Goal: Information Seeking & Learning: Learn about a topic

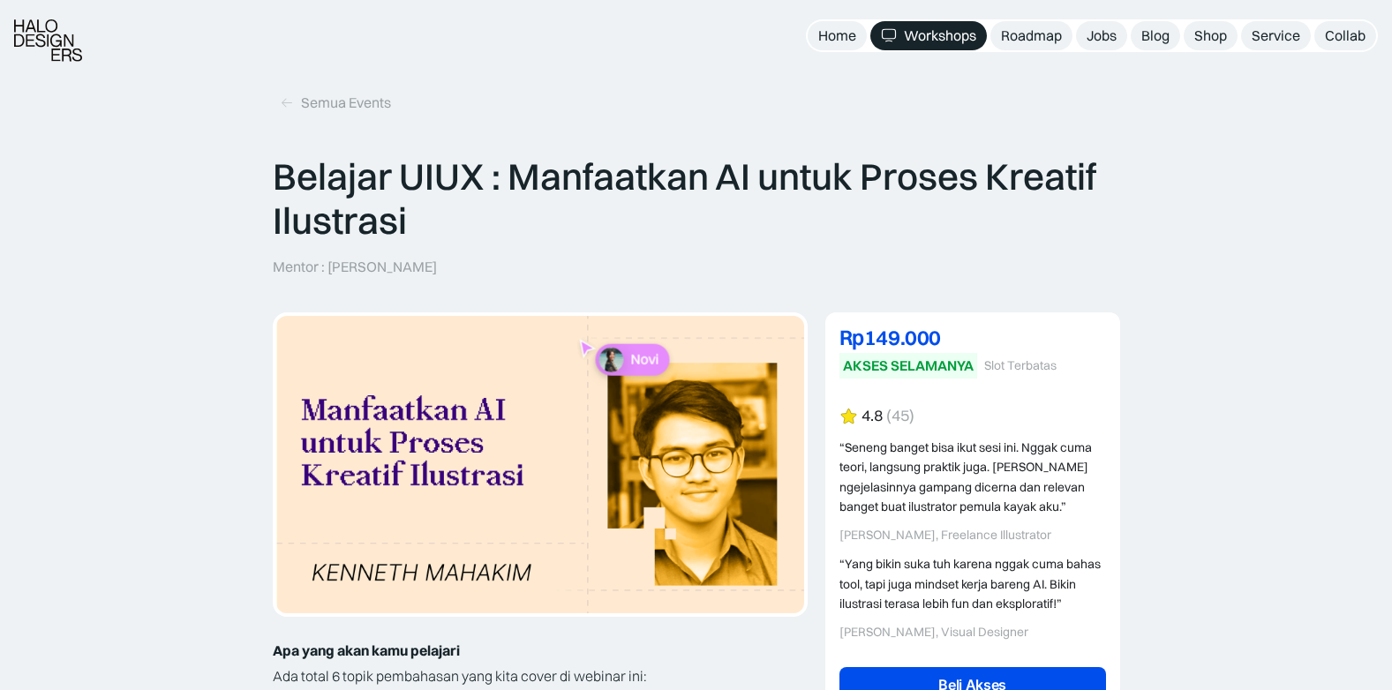
scroll to position [2912, 0]
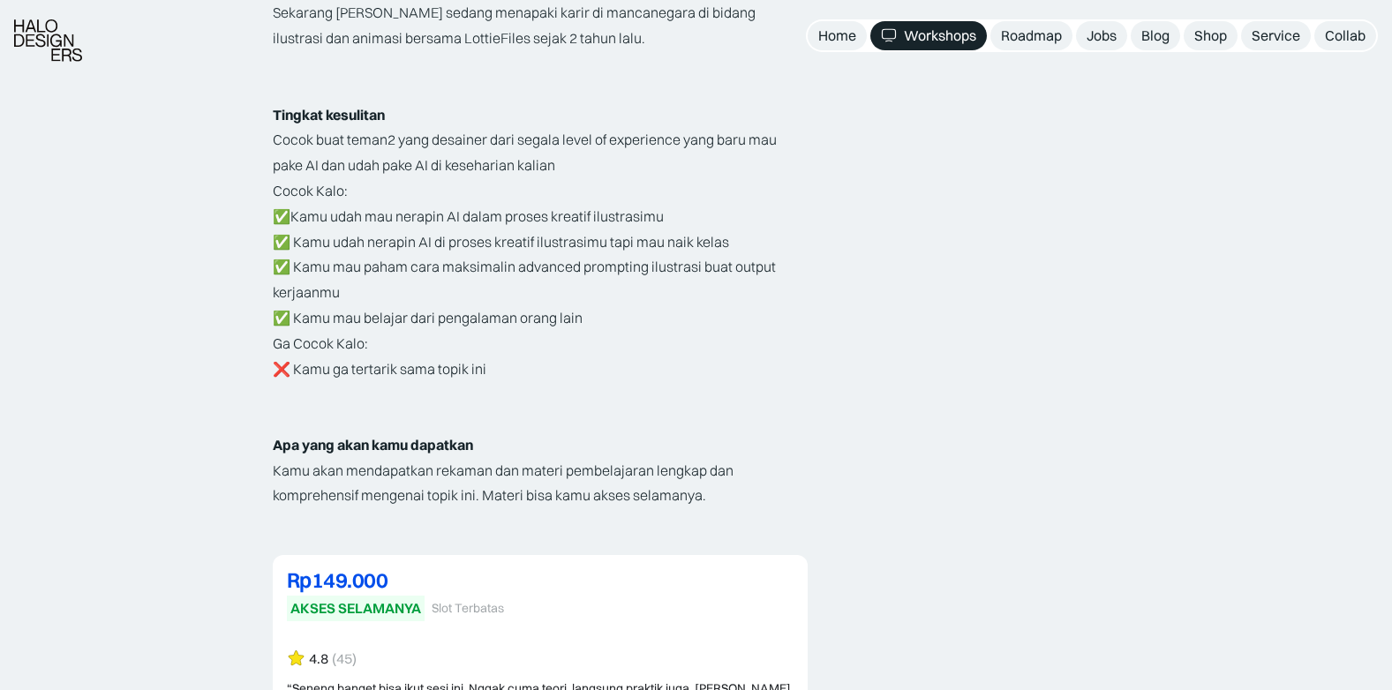
scroll to position [3177, 0]
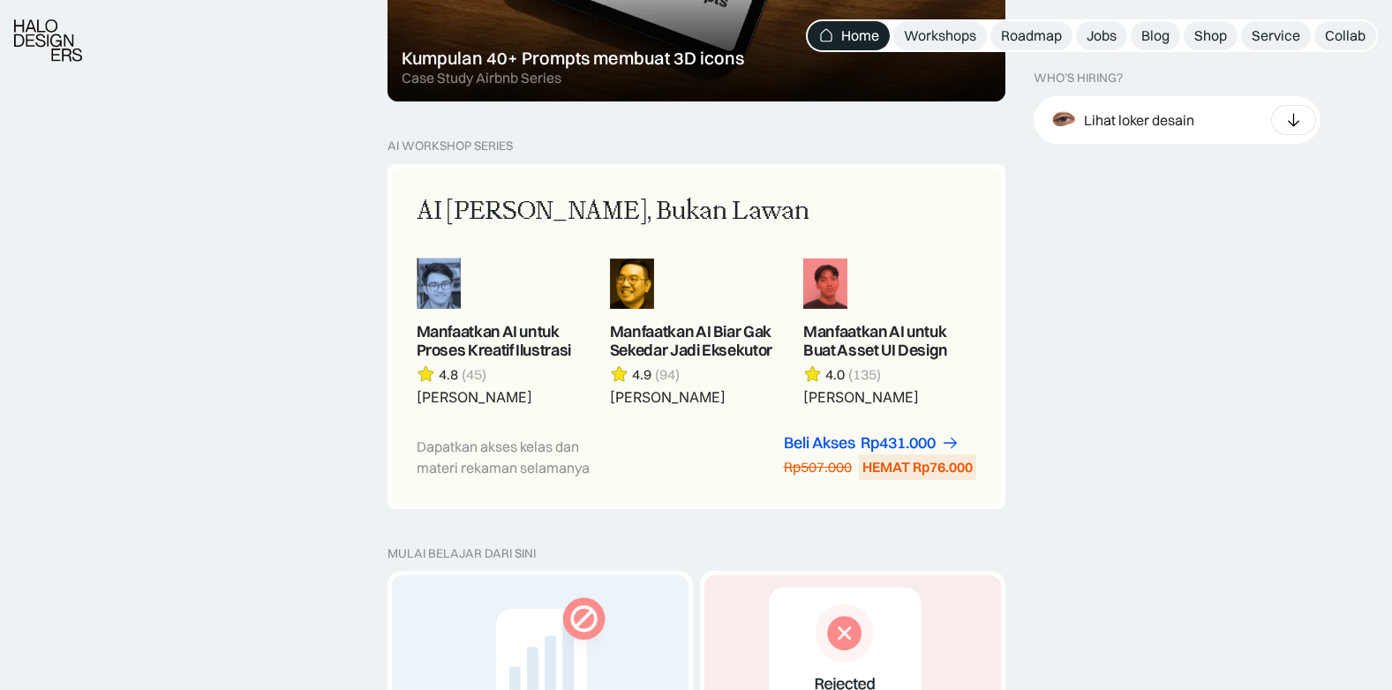
scroll to position [1412, 0]
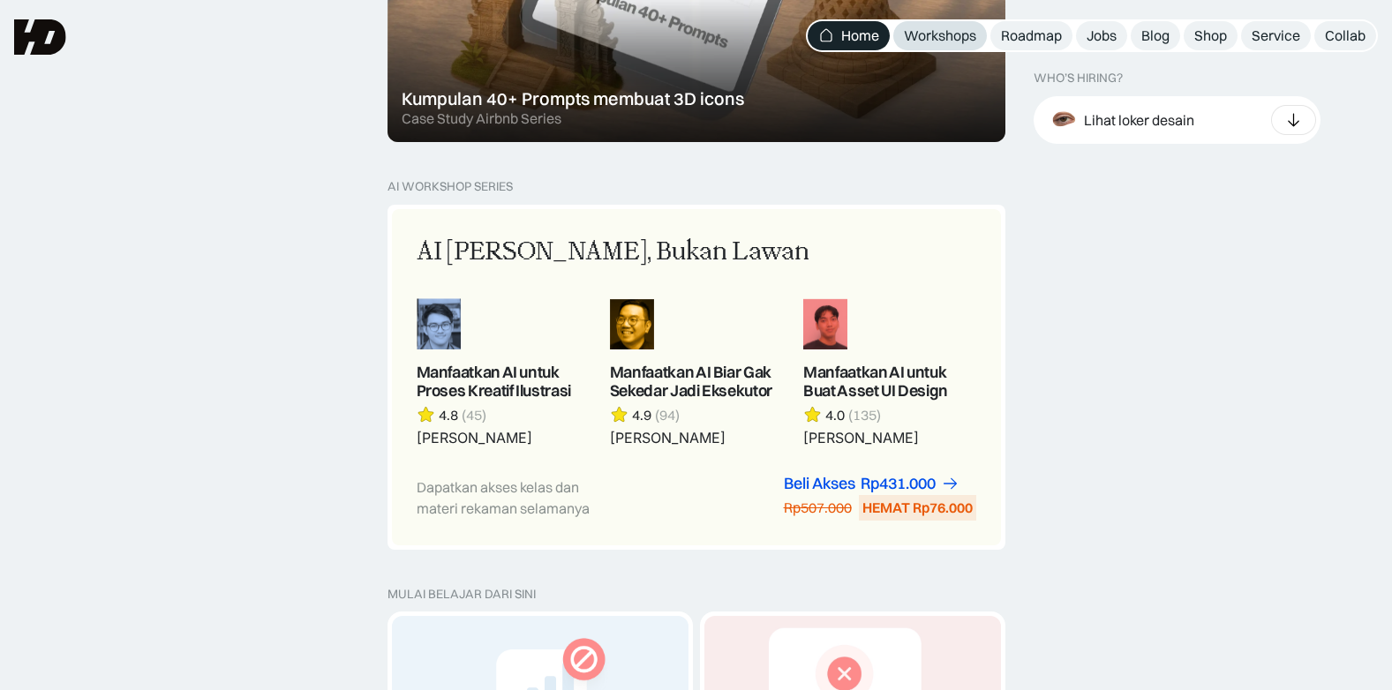
click at [929, 31] on div "Workshops" at bounding box center [940, 35] width 72 height 19
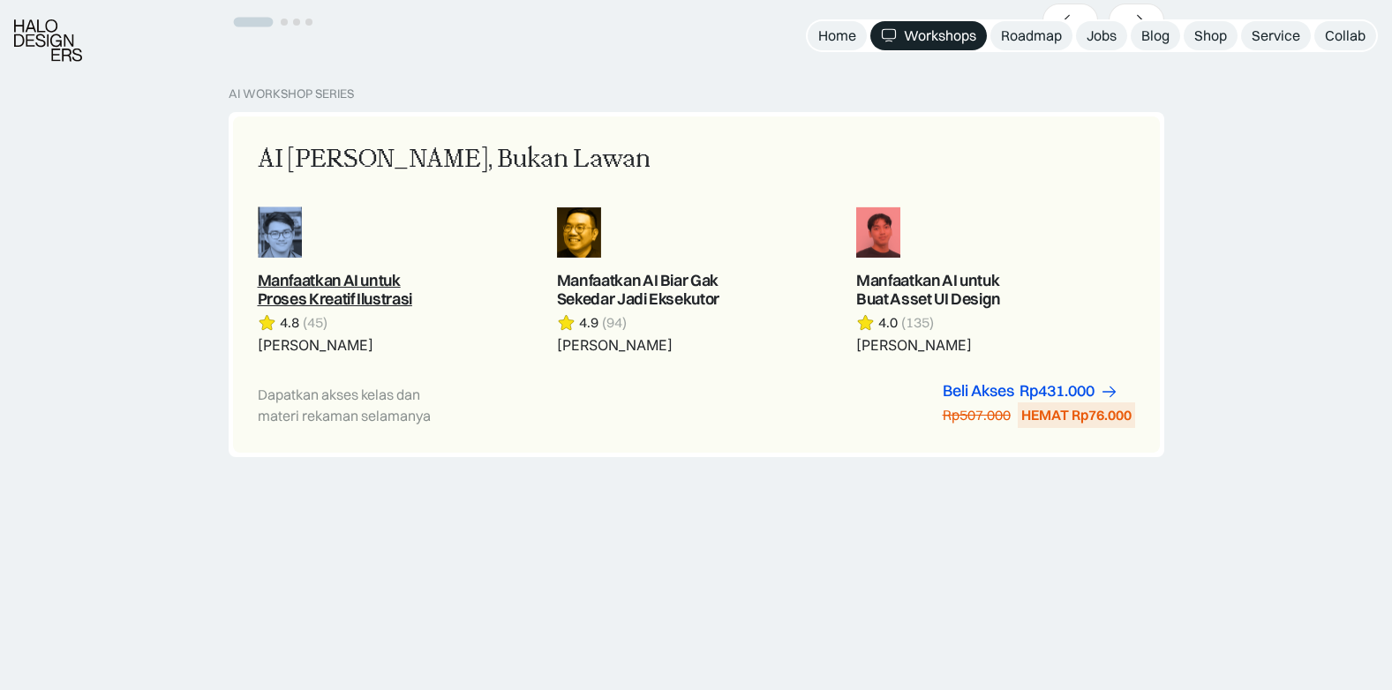
scroll to position [971, 0]
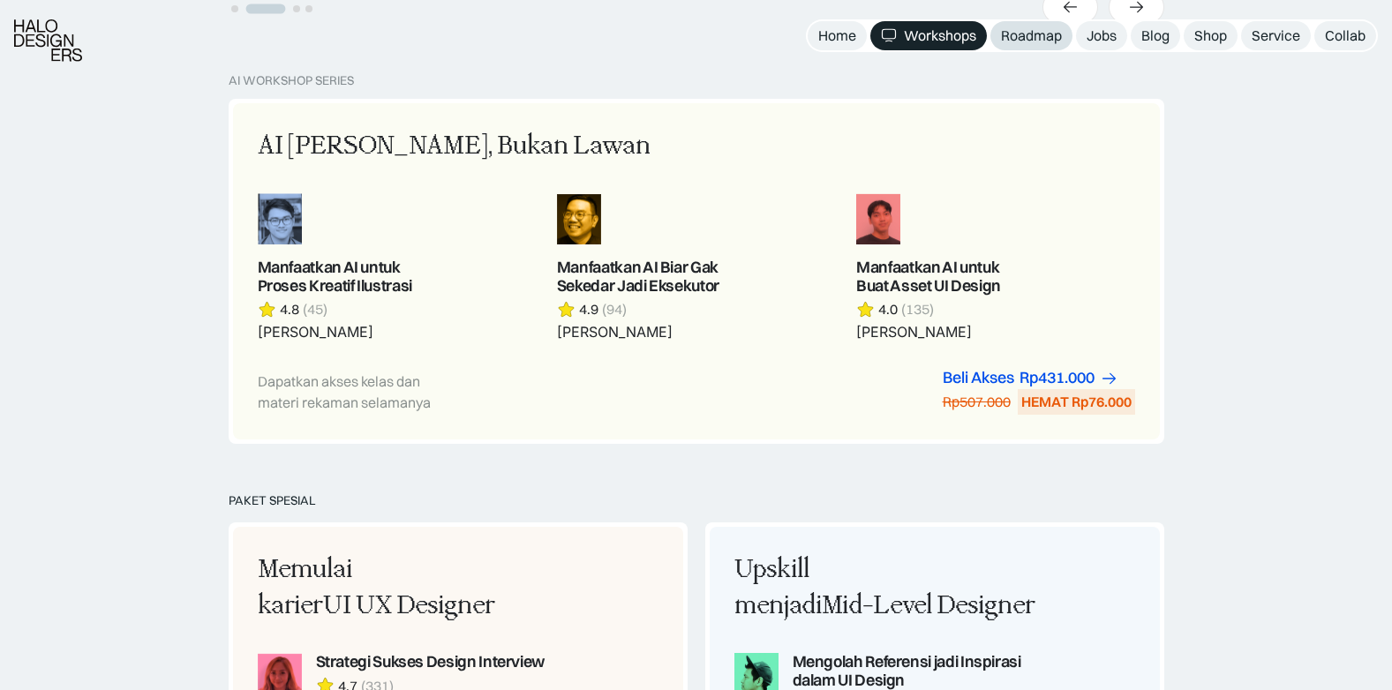
click at [1028, 41] on div "Roadmap" at bounding box center [1031, 35] width 61 height 19
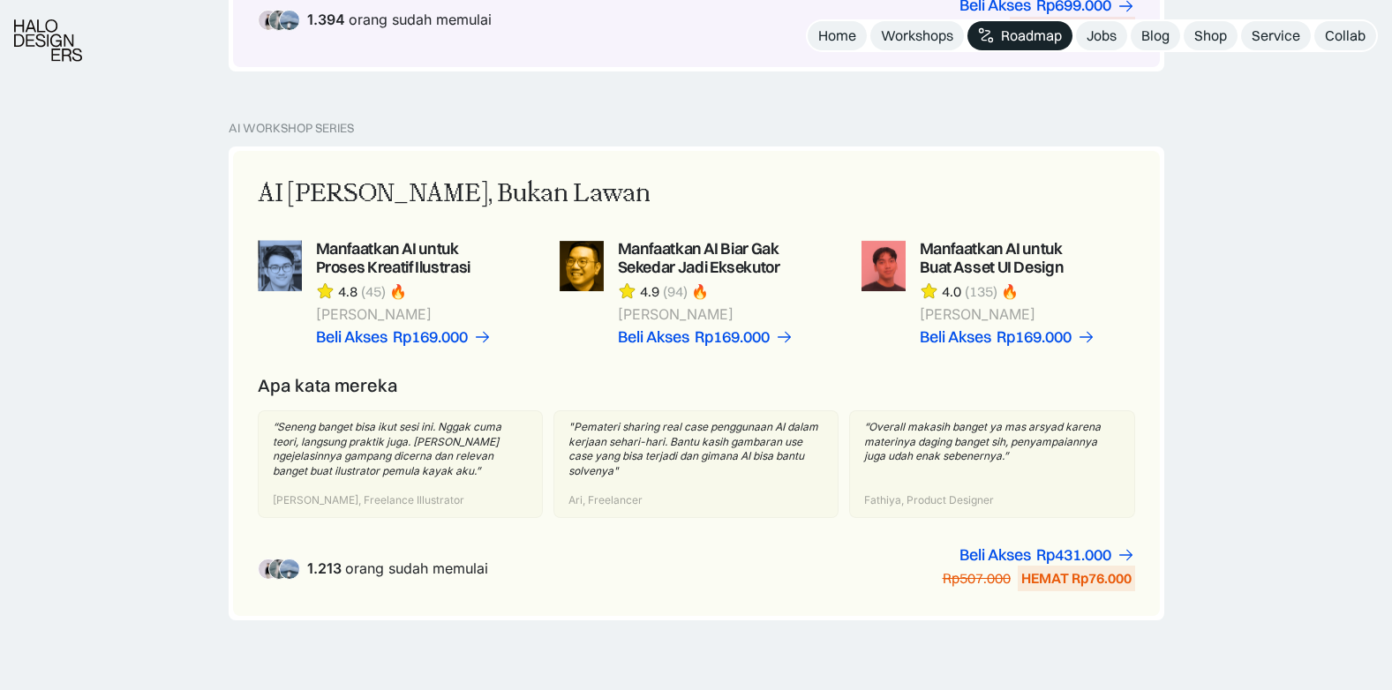
scroll to position [1147, 0]
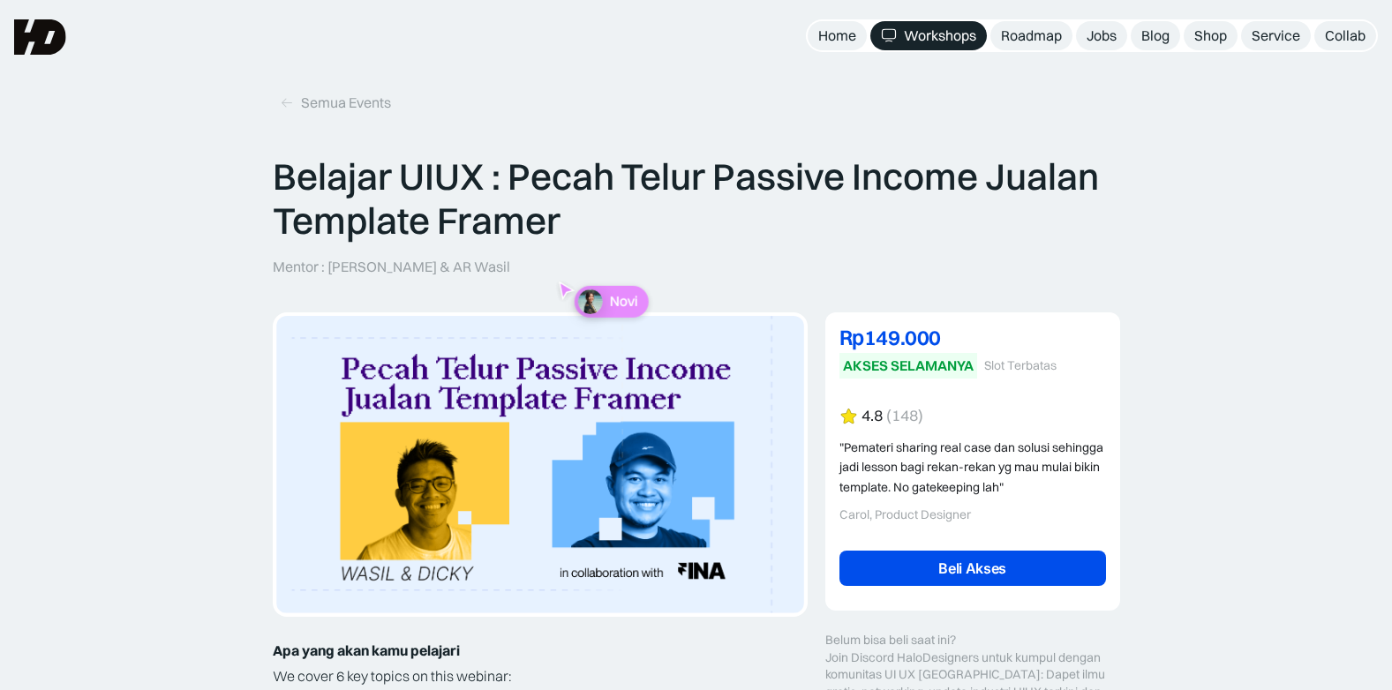
drag, startPoint x: 39, startPoint y: 457, endPoint x: 51, endPoint y: 454, distance: 12.6
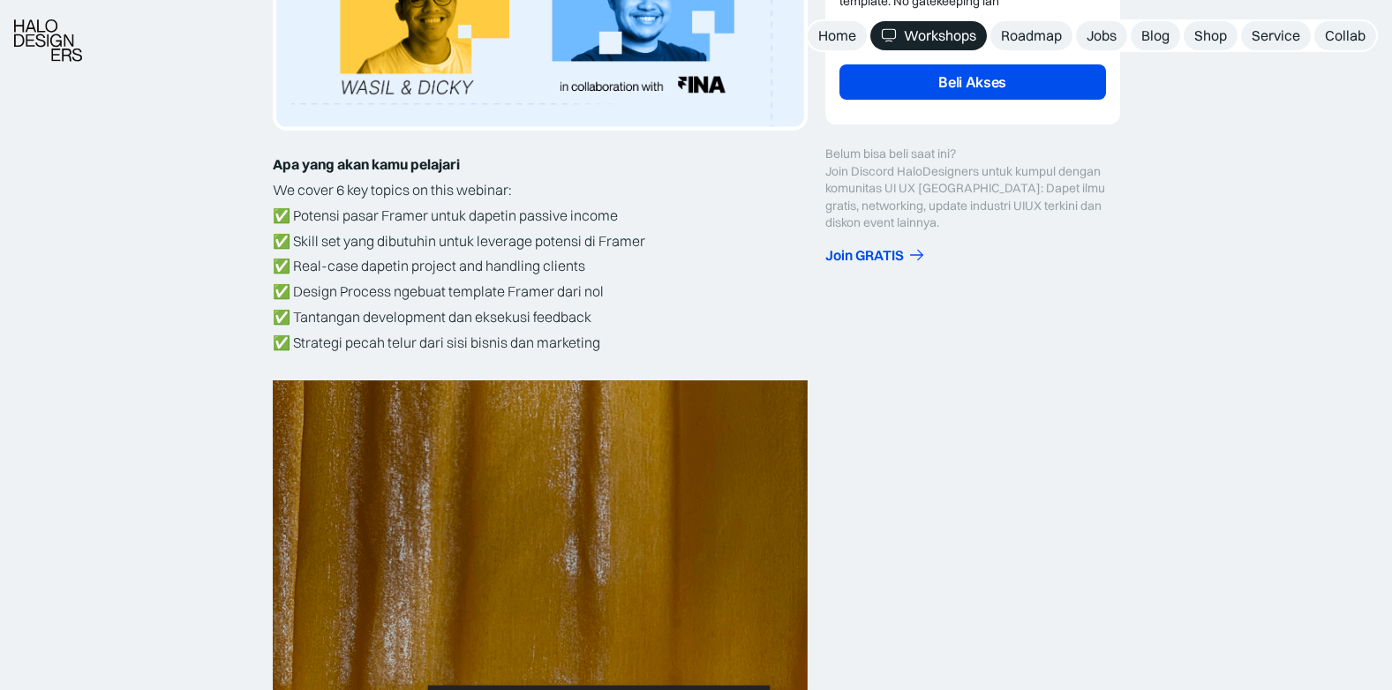
scroll to position [530, 0]
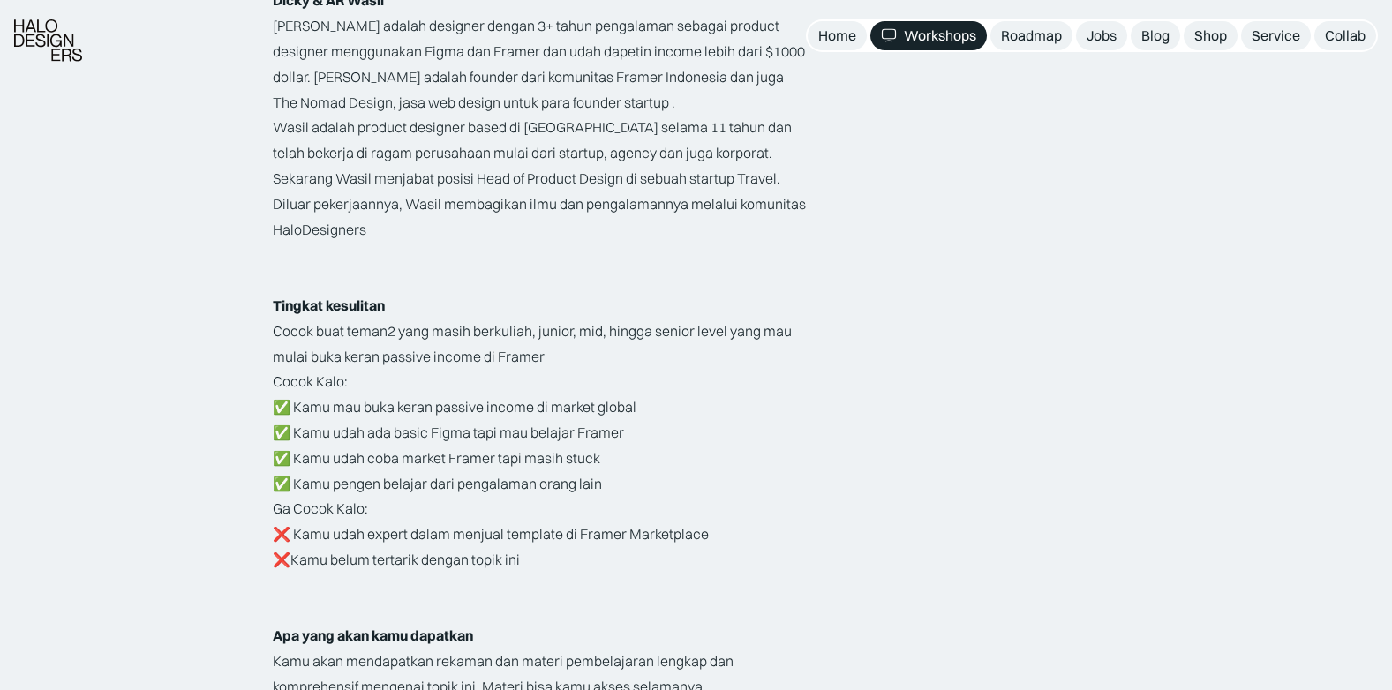
scroll to position [2912, 0]
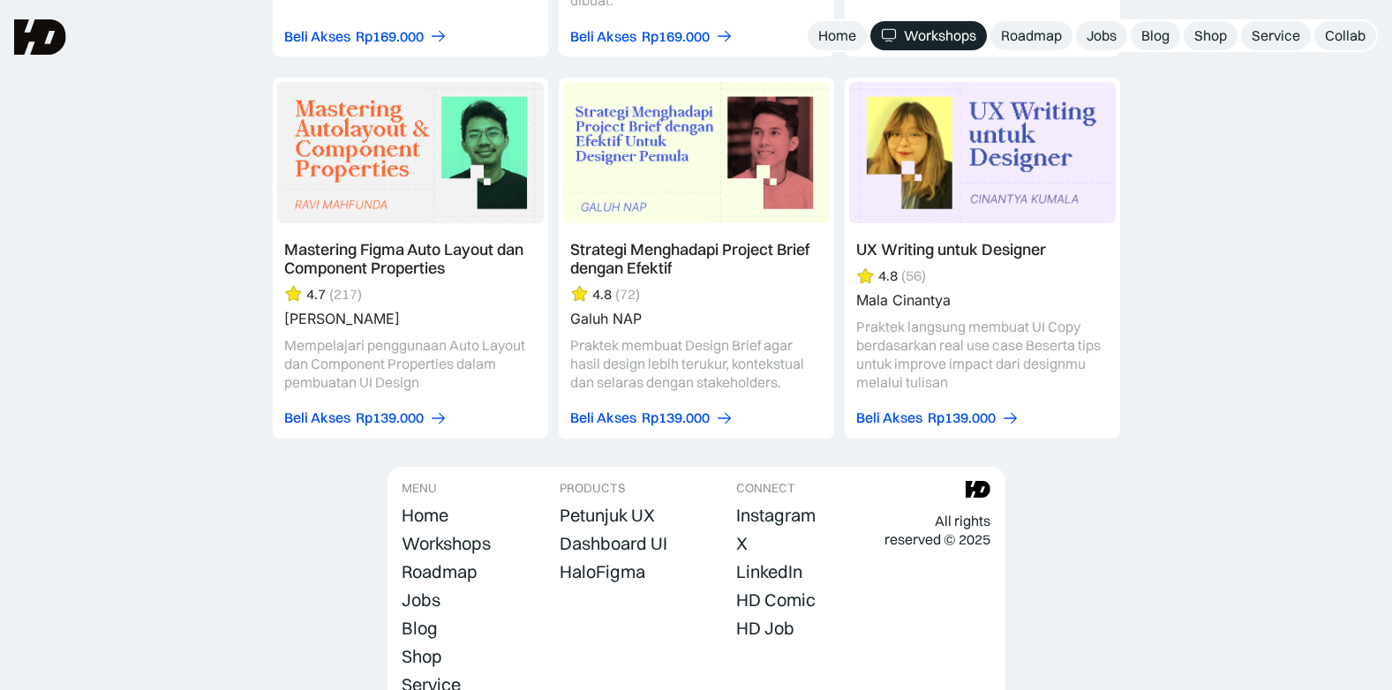
scroll to position [5383, 0]
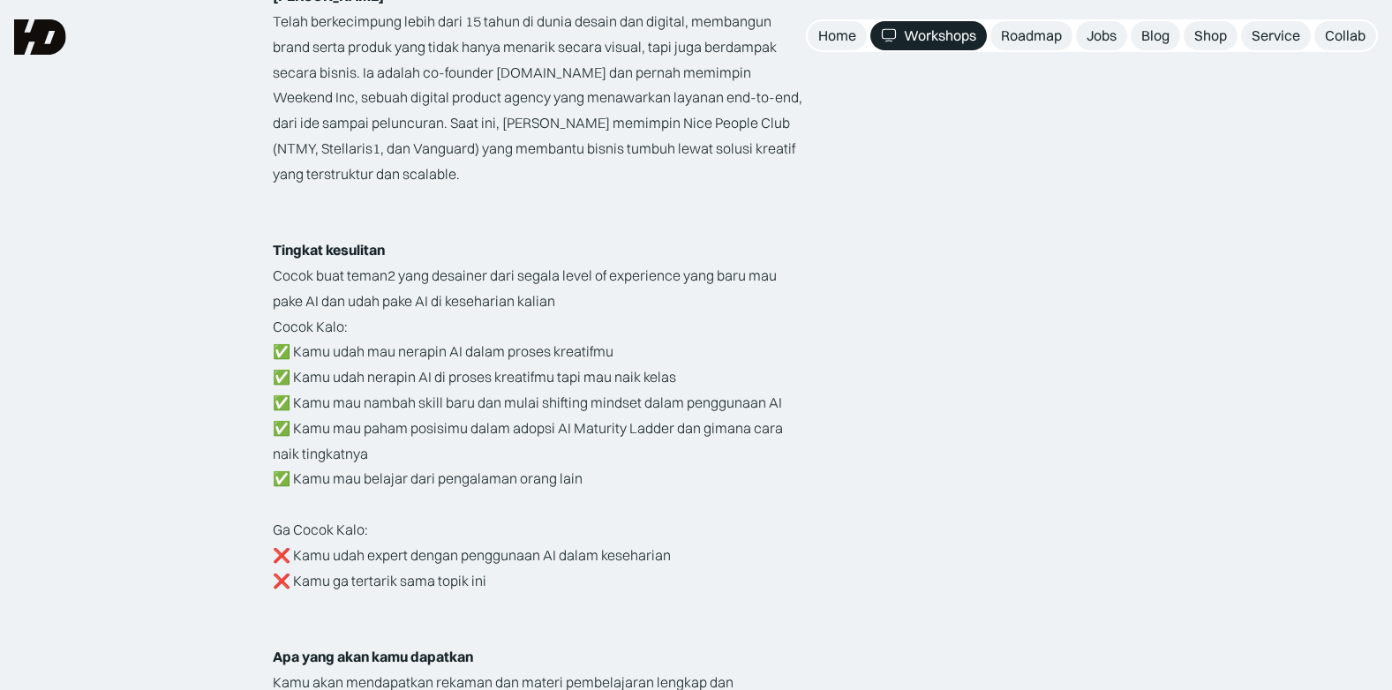
scroll to position [2824, 0]
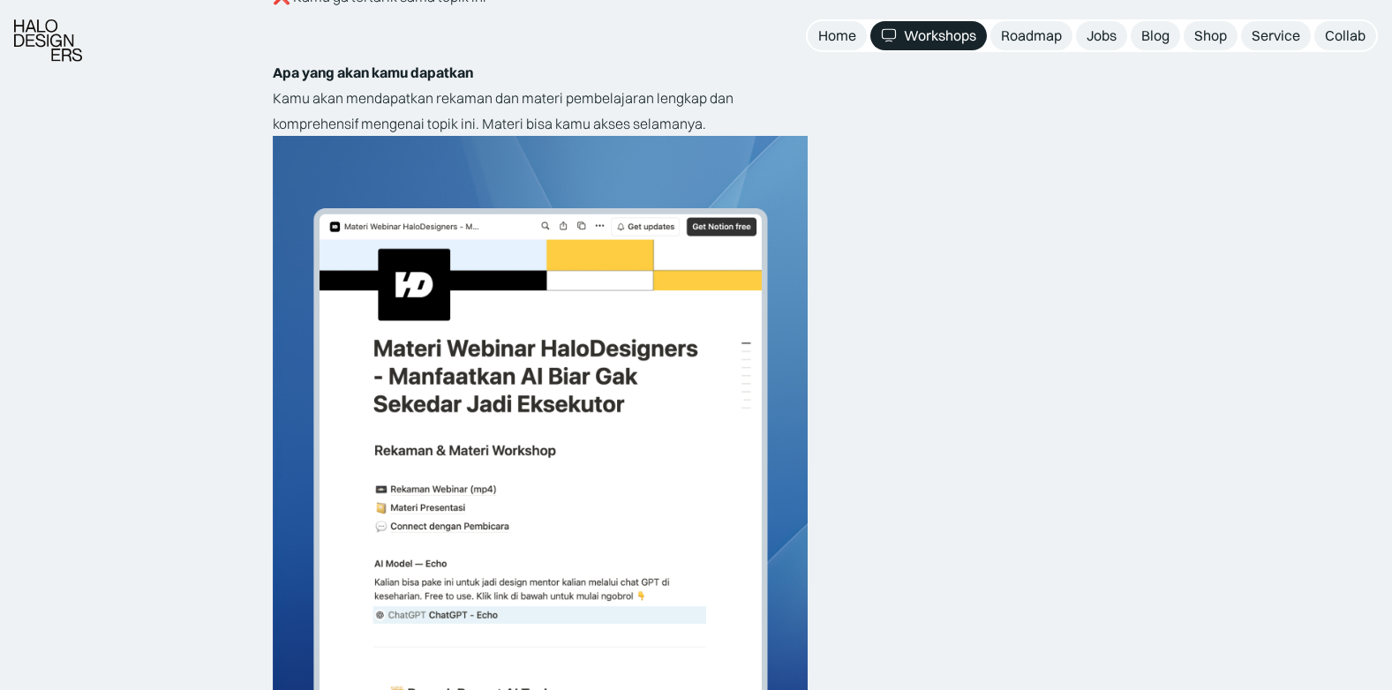
scroll to position [3883, 0]
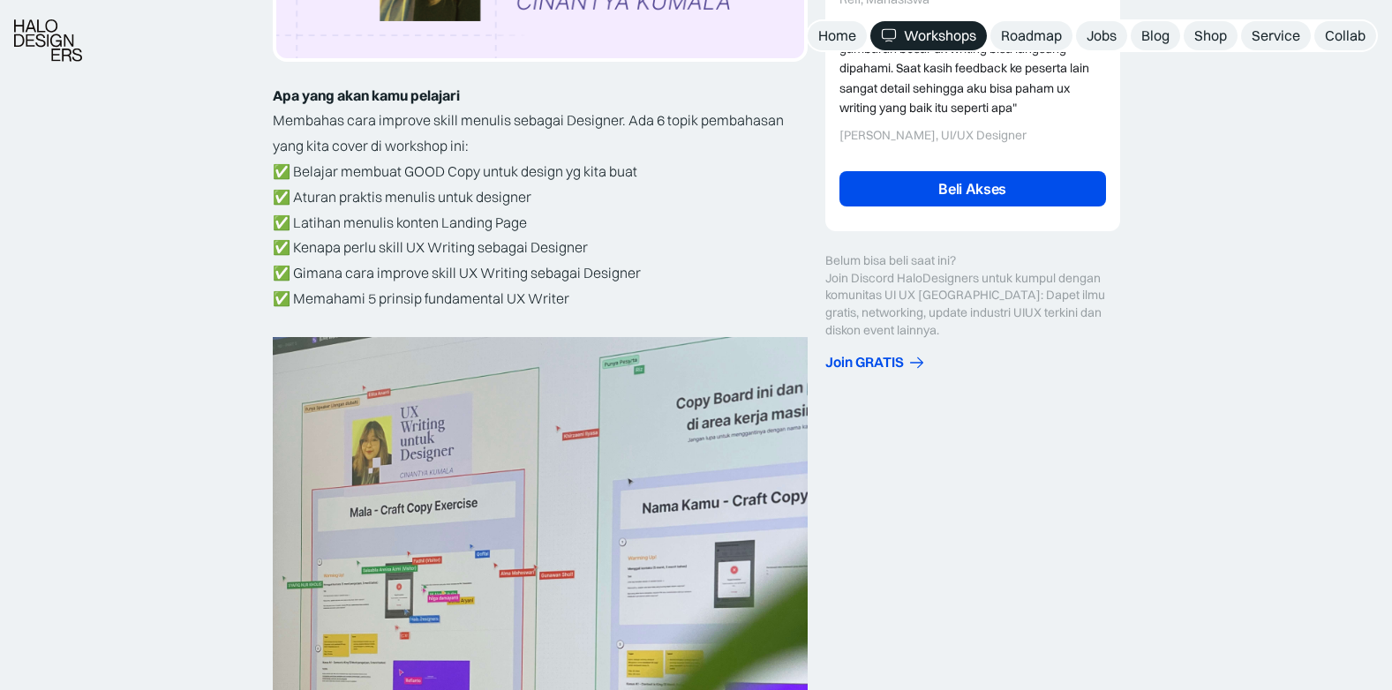
scroll to position [530, 0]
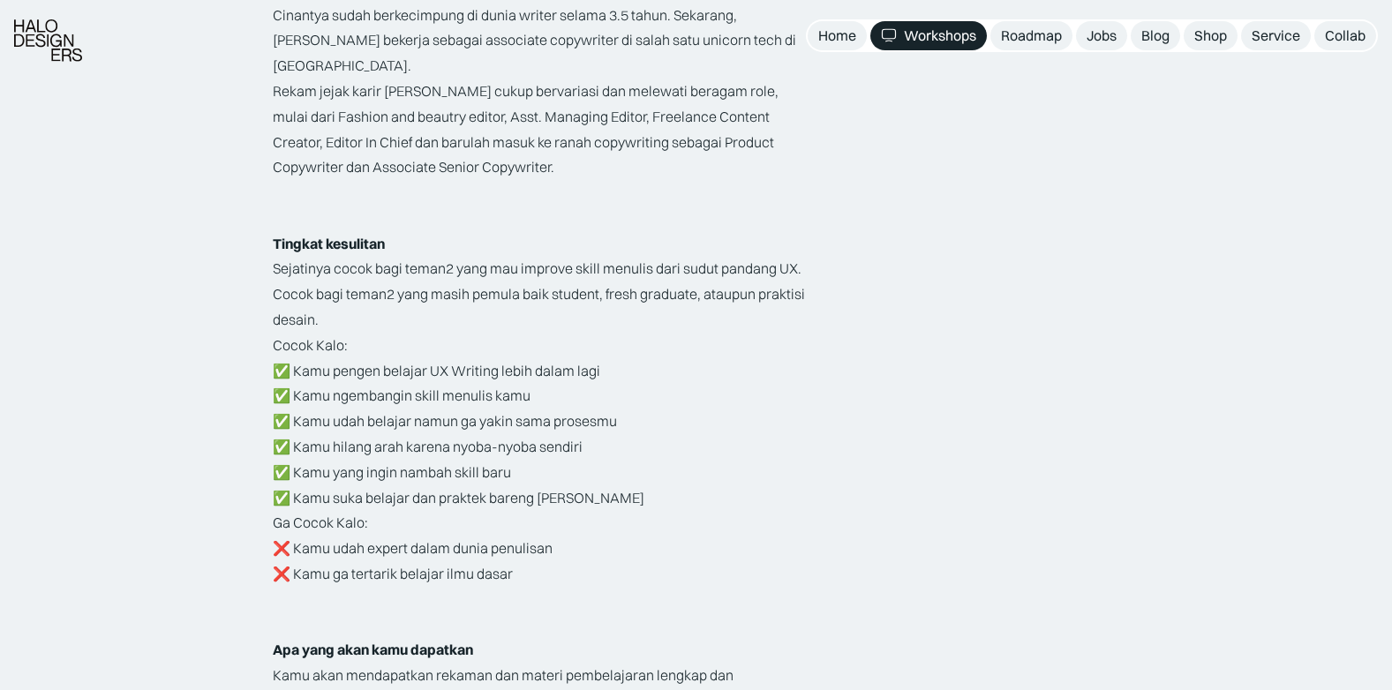
scroll to position [2471, 0]
